Goal: Information Seeking & Learning: Compare options

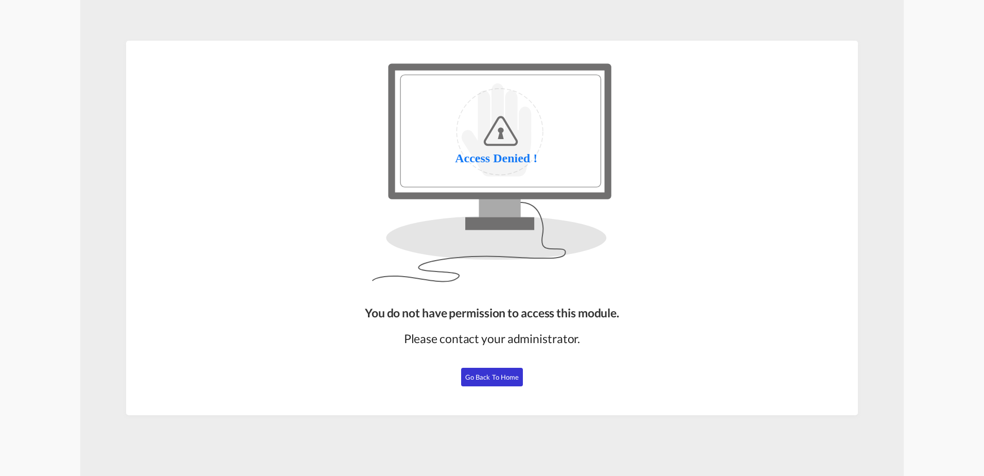
click at [501, 376] on span "Go Back to Home" at bounding box center [492, 377] width 54 height 8
